Goal: Transaction & Acquisition: Download file/media

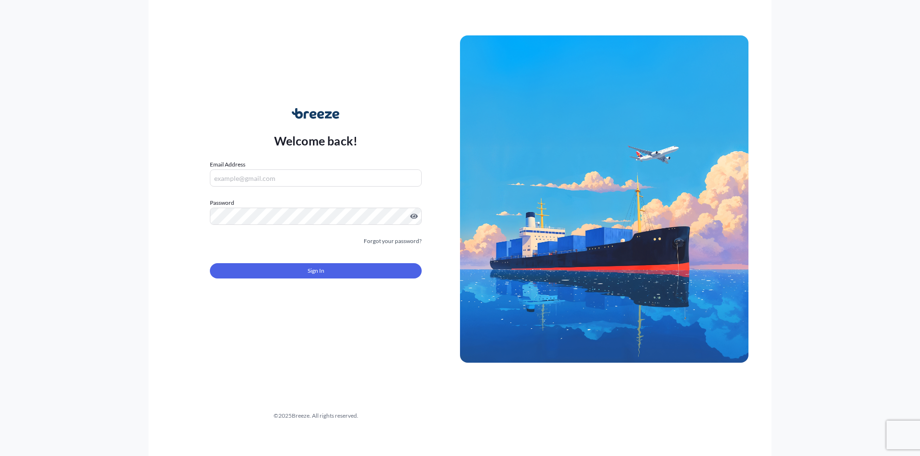
click at [324, 176] on input "Email Address" at bounding box center [316, 178] width 212 height 17
type input "A"
type input "[EMAIL_ADDRESS][DOMAIN_NAME]"
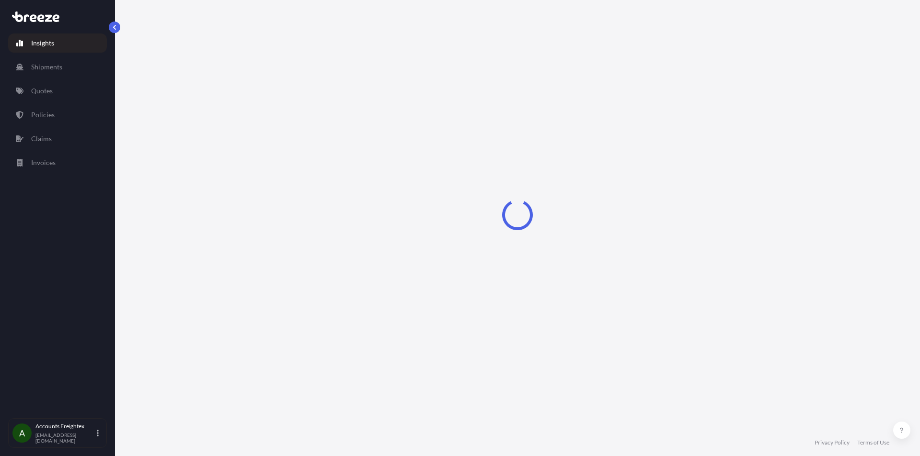
select select "2025"
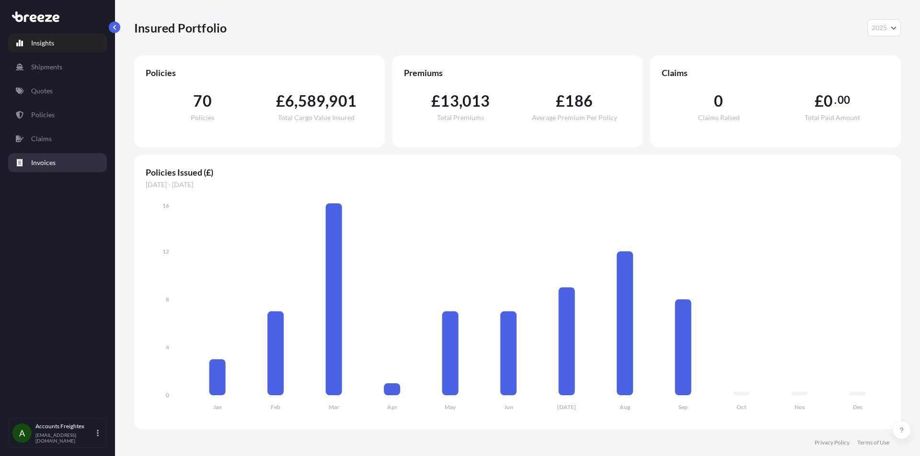
click at [41, 165] on p "Invoices" at bounding box center [43, 163] width 24 height 10
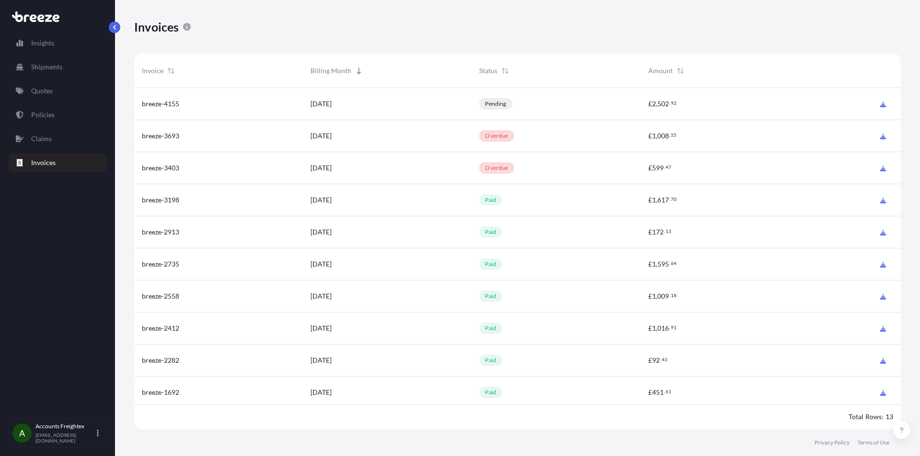
scroll to position [344, 759]
click at [171, 104] on span "breeze-4155" at bounding box center [160, 104] width 37 height 10
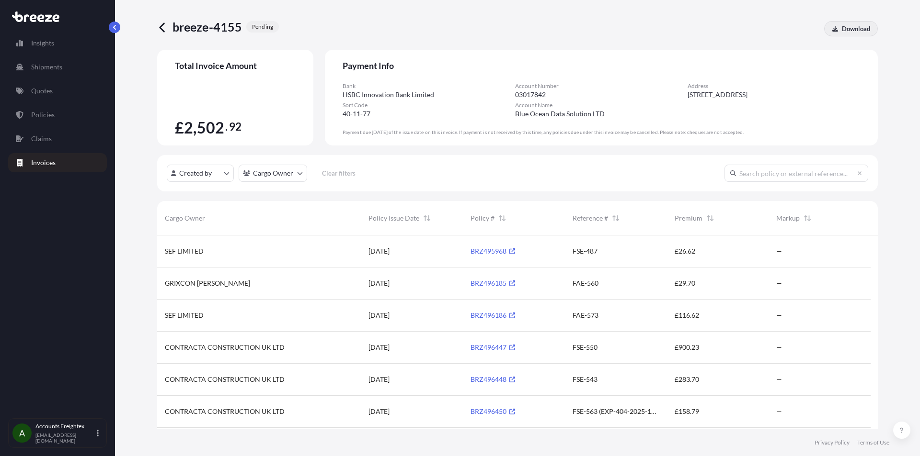
click at [856, 25] on p "Download" at bounding box center [856, 29] width 28 height 10
click at [163, 29] on icon at bounding box center [162, 27] width 11 height 11
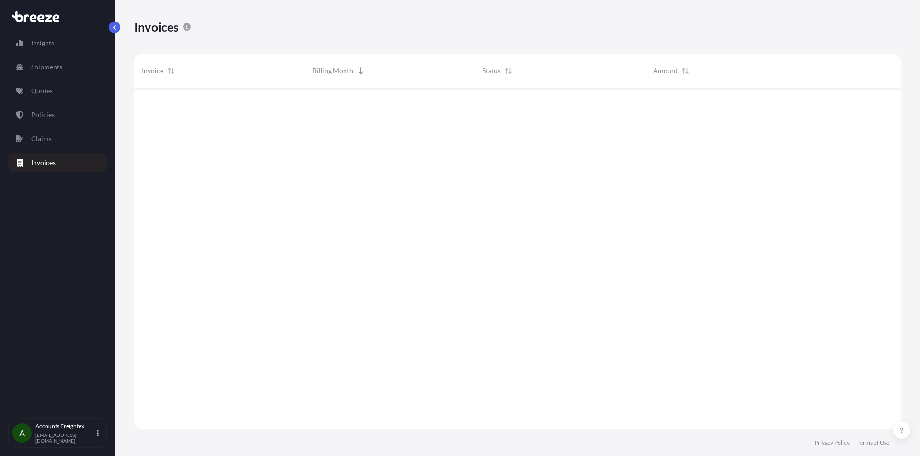
scroll to position [344, 759]
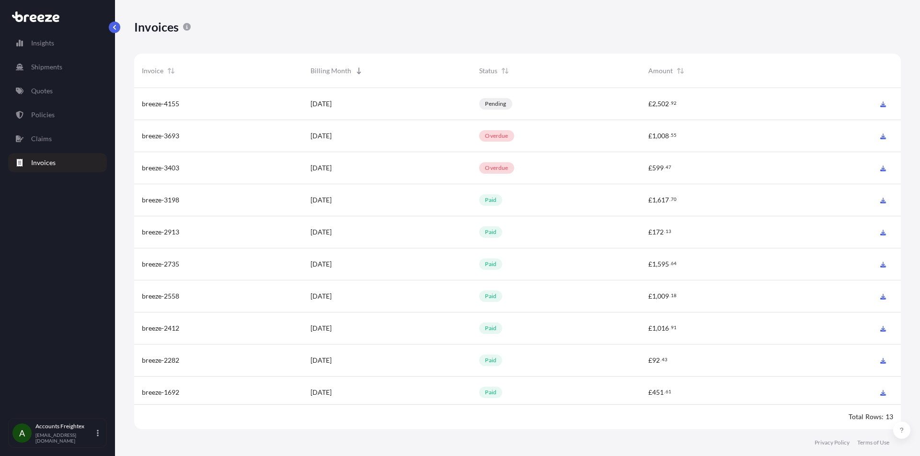
click at [176, 137] on span "breeze-3693" at bounding box center [160, 136] width 37 height 10
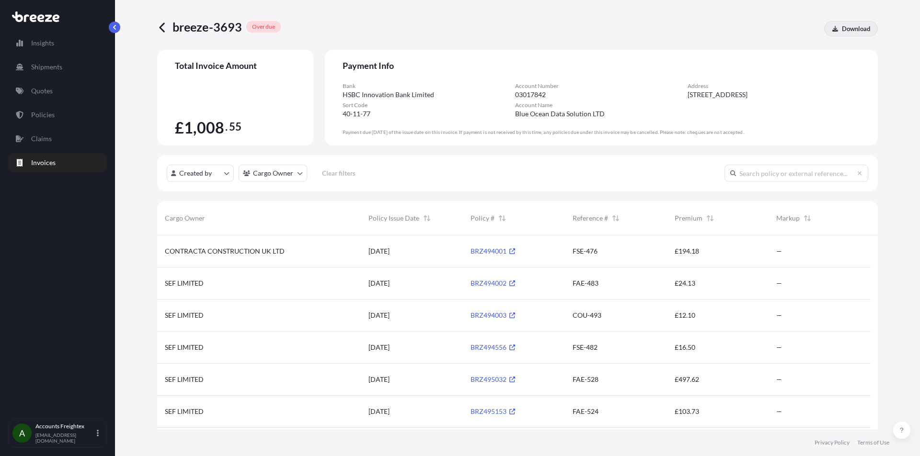
click at [853, 26] on p "Download" at bounding box center [856, 29] width 28 height 10
click at [81, 430] on p "Accounts Freightex" at bounding box center [64, 427] width 59 height 8
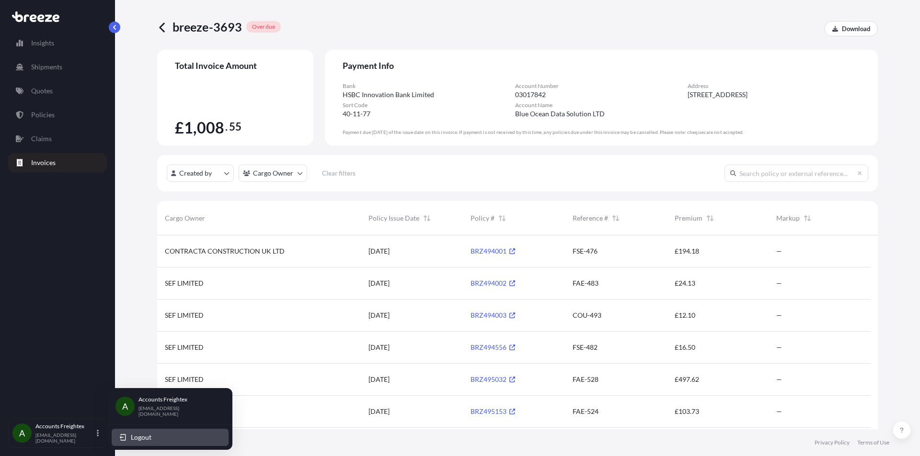
click at [137, 434] on span "Logout" at bounding box center [141, 438] width 21 height 10
